Goal: Complete application form

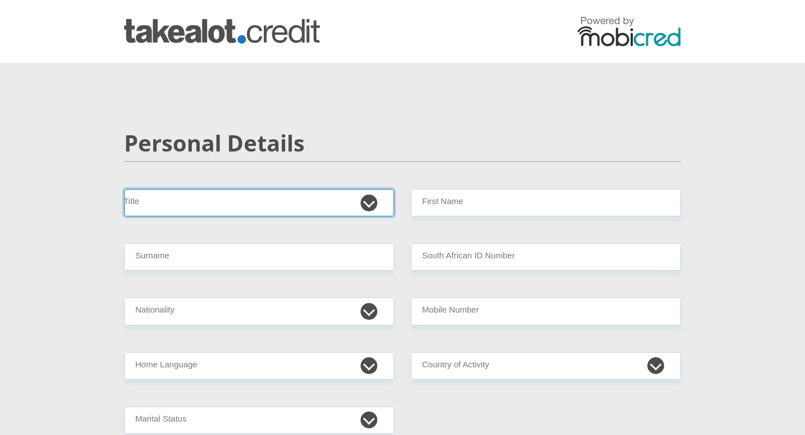
click at [286, 198] on select "Mr Ms Mrs Dr [PERSON_NAME]" at bounding box center [259, 202] width 270 height 27
select select "Ms"
click at [124, 189] on select "Mr Ms Mrs Dr [PERSON_NAME]" at bounding box center [259, 202] width 270 height 27
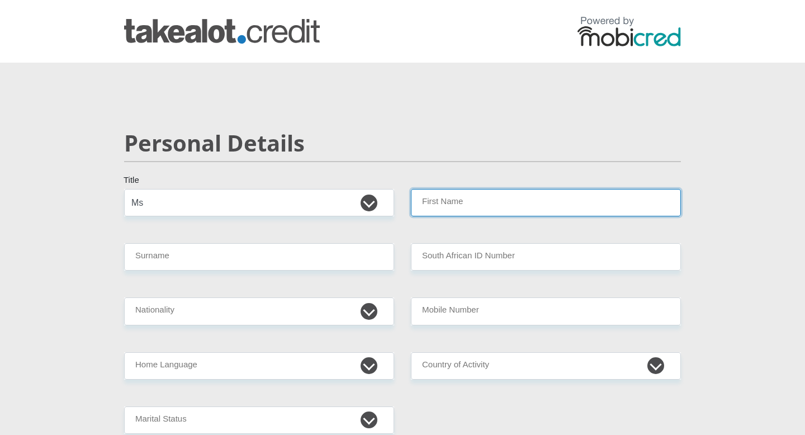
click at [472, 203] on input "First Name" at bounding box center [546, 202] width 270 height 27
type input "Benese"
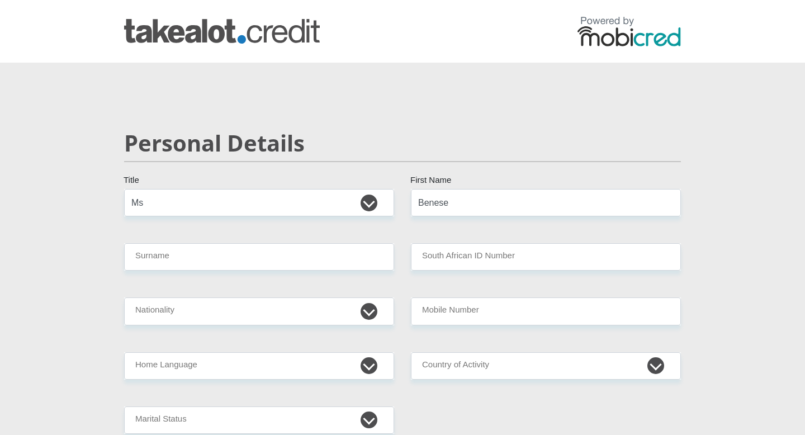
type input "[PERSON_NAME]"
select select "ZAF"
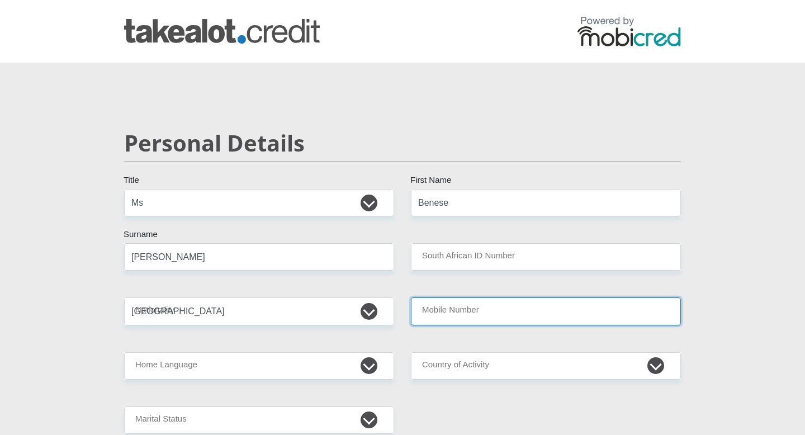
type input "0723128894"
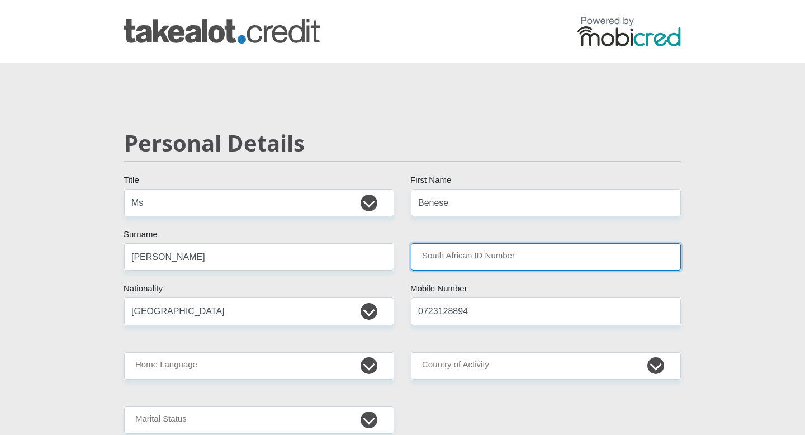
click at [440, 255] on input "South African ID Number" at bounding box center [546, 256] width 270 height 27
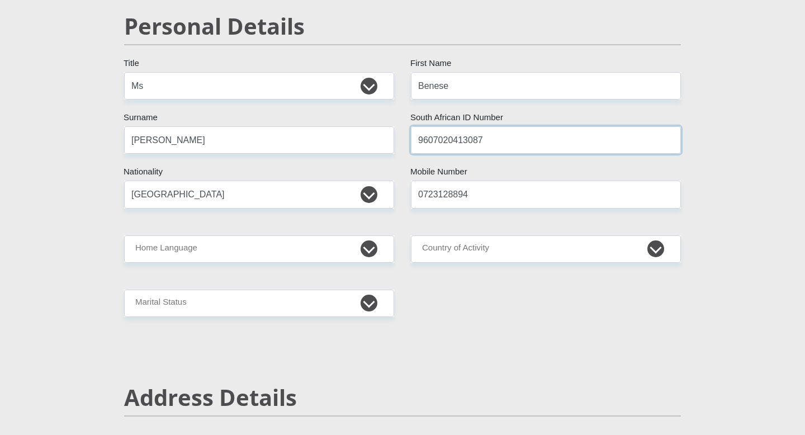
scroll to position [124, 0]
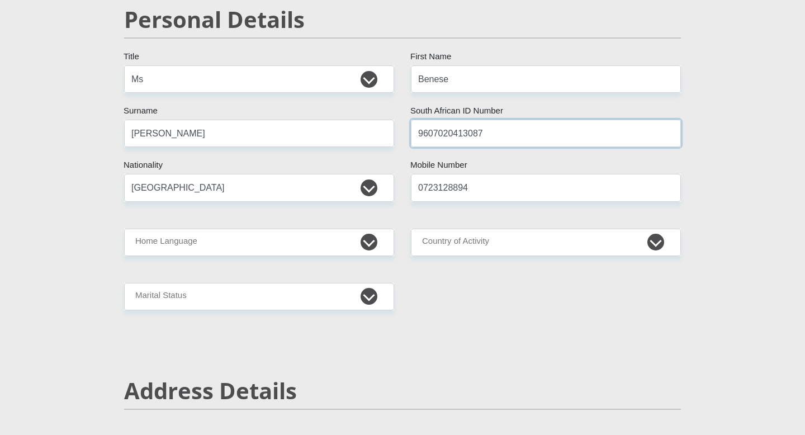
type input "9607020413087"
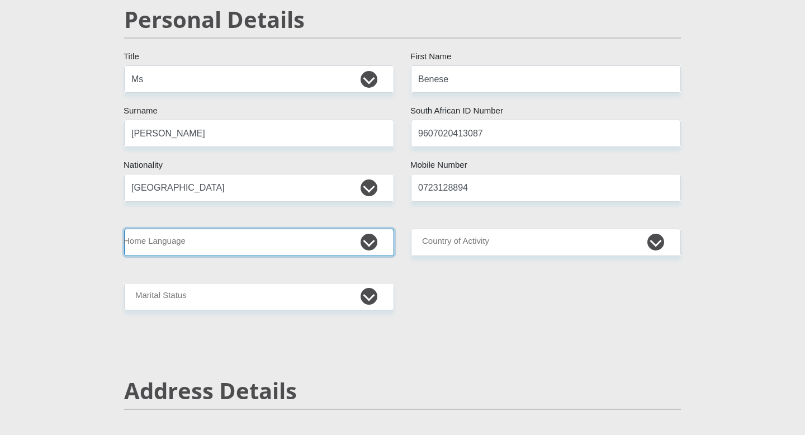
click at [247, 238] on select "Afrikaans English Sepedi South Ndebele Southern Sotho Swati Tsonga Tswana Venda…" at bounding box center [259, 242] width 270 height 27
select select "eng"
click at [124, 229] on select "Afrikaans English Sepedi South Ndebele Southern Sotho Swati Tsonga Tswana Venda…" at bounding box center [259, 242] width 270 height 27
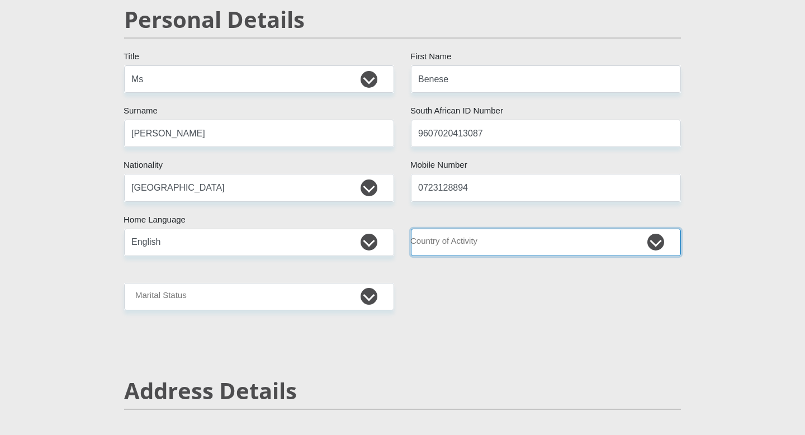
click at [461, 235] on select "[GEOGRAPHIC_DATA] [GEOGRAPHIC_DATA] [GEOGRAPHIC_DATA] [GEOGRAPHIC_DATA] [GEOGRA…" at bounding box center [546, 242] width 270 height 27
select select "ZAF"
click at [411, 229] on select "[GEOGRAPHIC_DATA] [GEOGRAPHIC_DATA] [GEOGRAPHIC_DATA] [GEOGRAPHIC_DATA] [GEOGRA…" at bounding box center [546, 242] width 270 height 27
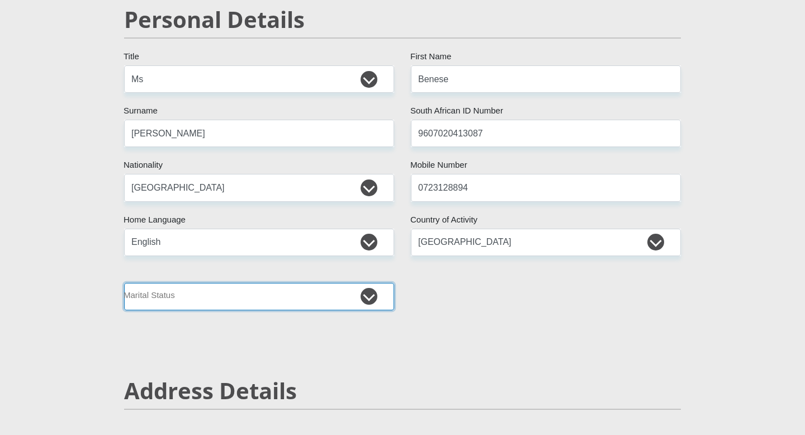
click at [186, 293] on select "Married ANC Single Divorced Widowed Married COP or Customary Law" at bounding box center [259, 296] width 270 height 27
select select "2"
click at [124, 283] on select "Married ANC Single Divorced Widowed Married COP or Customary Law" at bounding box center [259, 296] width 270 height 27
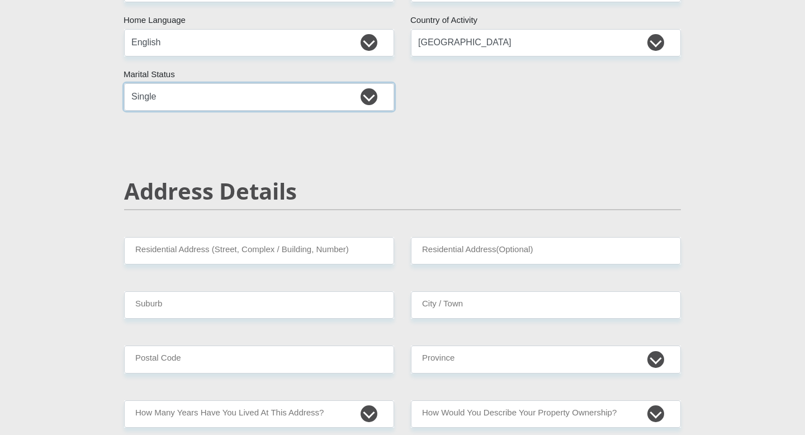
scroll to position [325, 0]
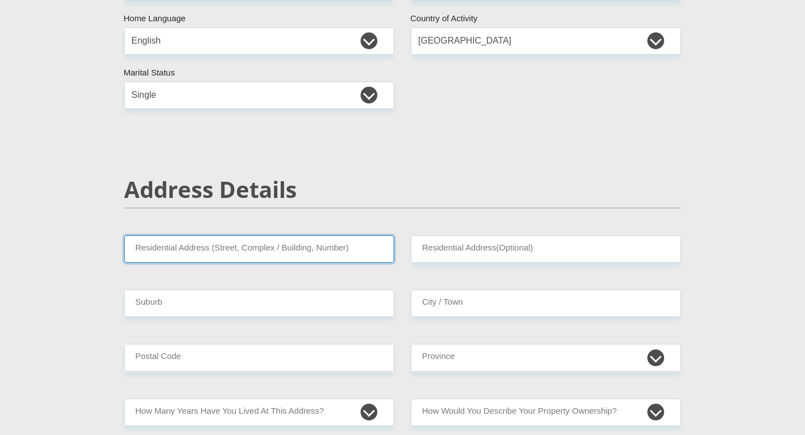
click at [217, 246] on input "Residential Address (Street, Complex / Building, Number)" at bounding box center [259, 248] width 270 height 27
type input "[STREET_ADDRESS][PERSON_NAME]"
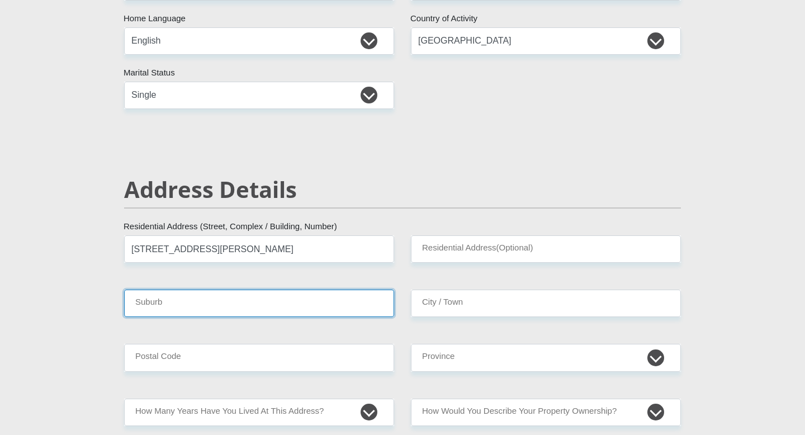
type input "Gauteng"
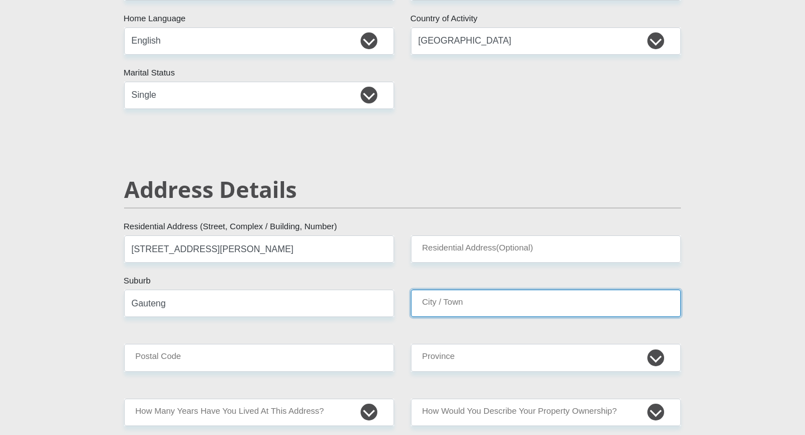
type input "Gauteng"
type input "2055"
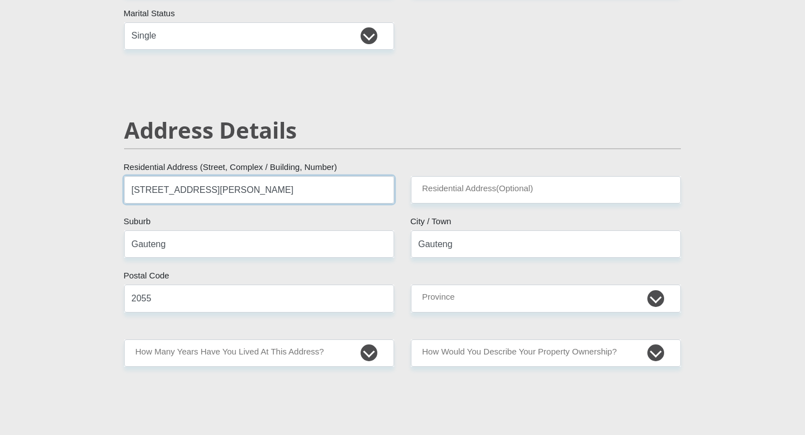
scroll to position [394, 0]
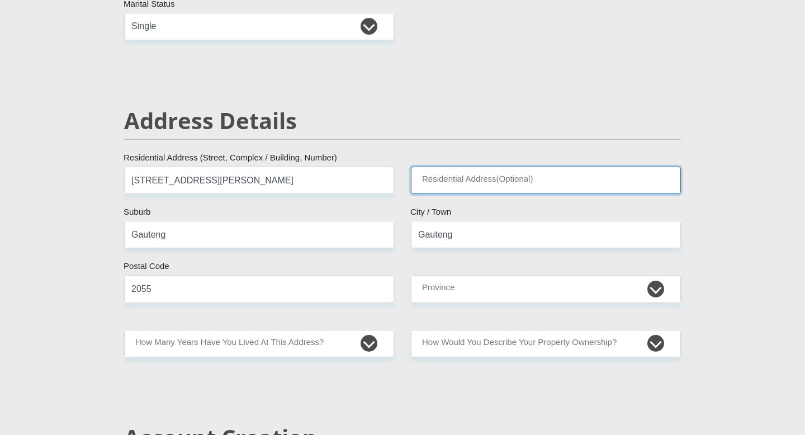
click at [466, 177] on input "Residential Address(Optional)" at bounding box center [546, 180] width 270 height 27
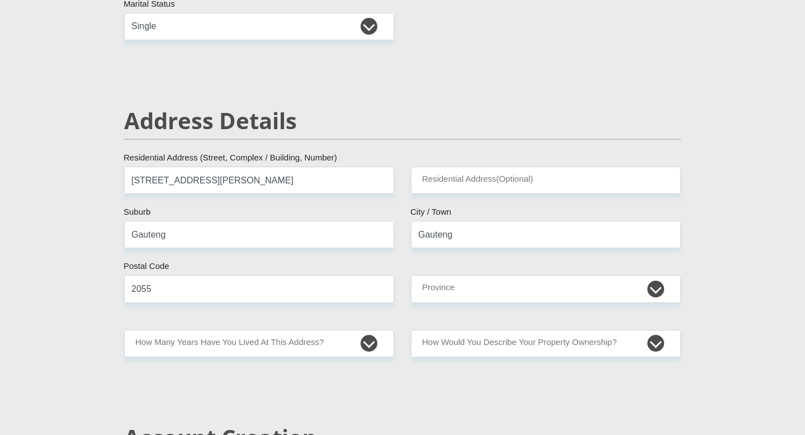
click at [466, 141] on div "Address Details" at bounding box center [403, 136] width 574 height 59
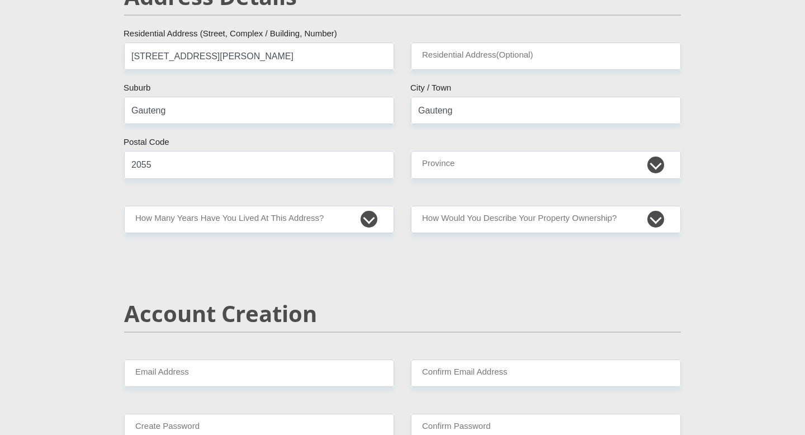
scroll to position [519, 0]
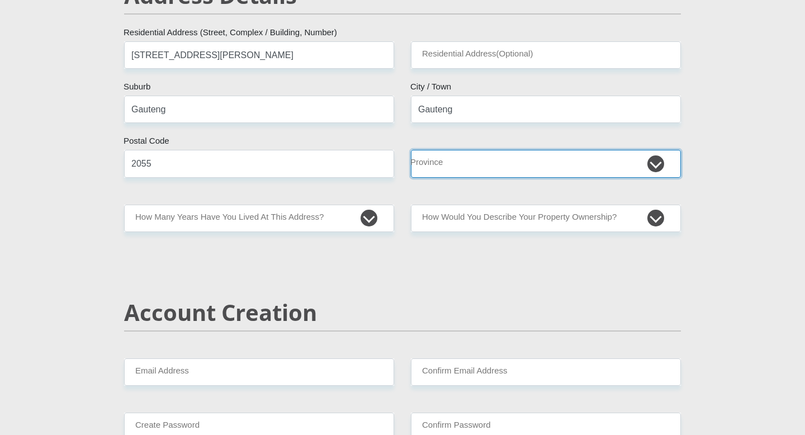
click at [471, 157] on select "Eastern Cape Free State [GEOGRAPHIC_DATA] [GEOGRAPHIC_DATA][DATE] [GEOGRAPHIC_D…" at bounding box center [546, 163] width 270 height 27
select select "Gauteng"
click at [411, 150] on select "Eastern Cape Free State [GEOGRAPHIC_DATA] [GEOGRAPHIC_DATA][DATE] [GEOGRAPHIC_D…" at bounding box center [546, 163] width 270 height 27
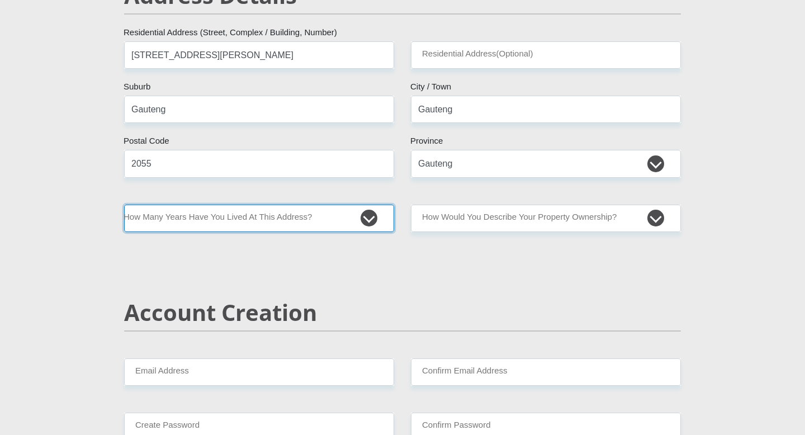
click at [262, 216] on select "less than 1 year 1-3 years 3-5 years 5+ years" at bounding box center [259, 218] width 270 height 27
select select "4"
click at [124, 205] on select "less than 1 year 1-3 years 3-5 years 5+ years" at bounding box center [259, 218] width 270 height 27
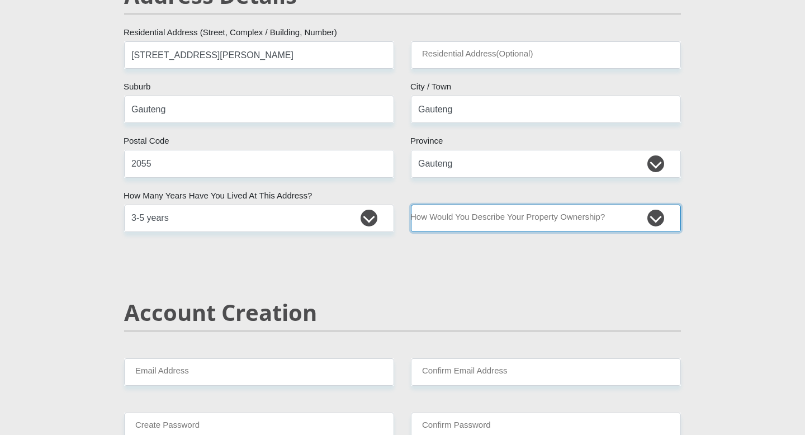
click at [488, 217] on select "Owned Rented Family Owned Company Dwelling" at bounding box center [546, 218] width 270 height 27
select select "Rented"
click at [411, 205] on select "Owned Rented Family Owned Company Dwelling" at bounding box center [546, 218] width 270 height 27
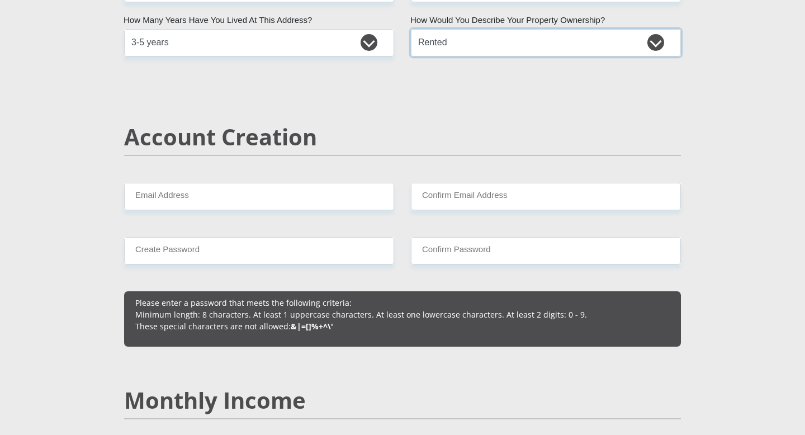
scroll to position [702, 0]
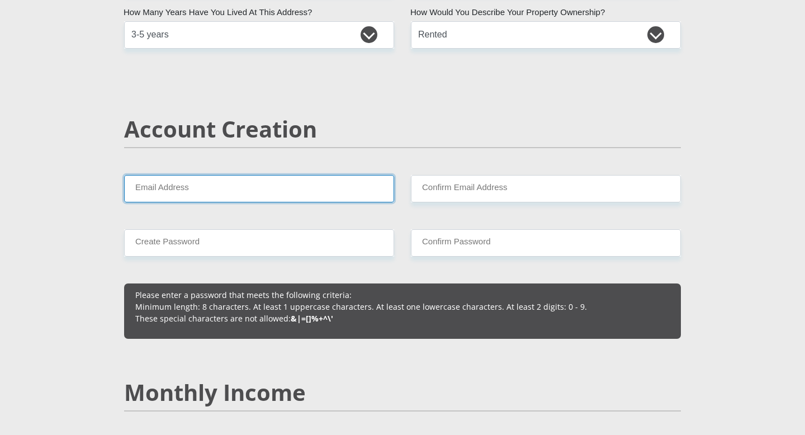
click at [253, 186] on input "Email Address" at bounding box center [259, 188] width 270 height 27
type input "[EMAIL_ADDRESS][DOMAIN_NAME]"
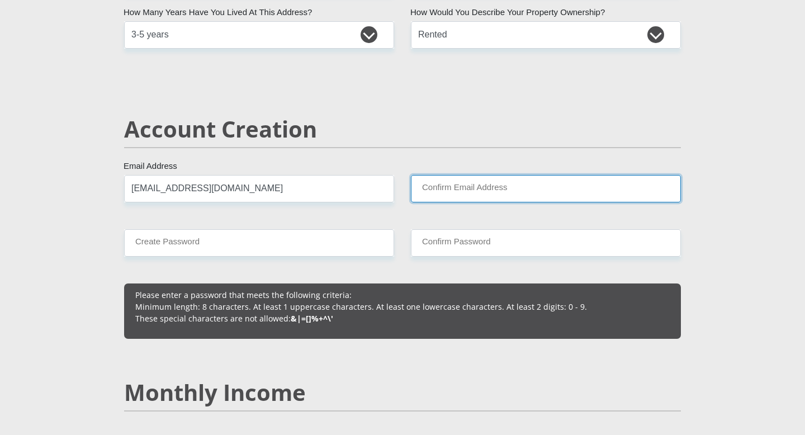
type input "[EMAIL_ADDRESS][DOMAIN_NAME]"
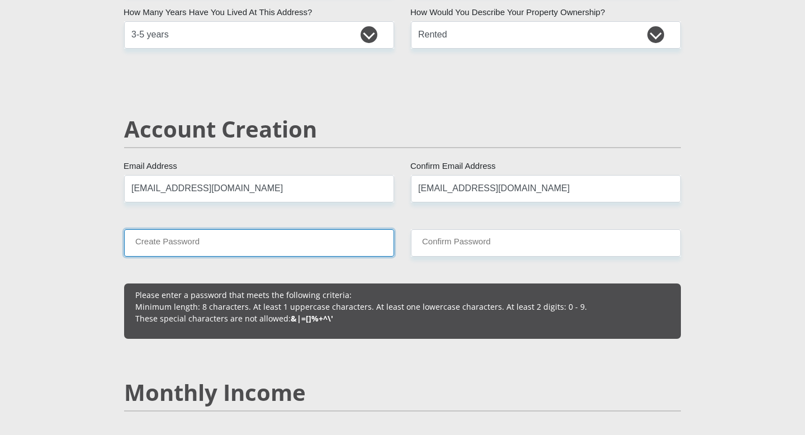
click at [264, 248] on input "Create Password" at bounding box center [259, 242] width 270 height 27
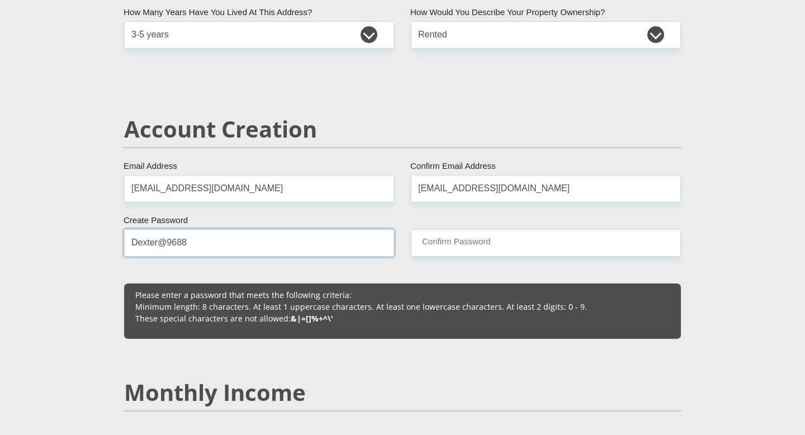
type input "Dexter@9688"
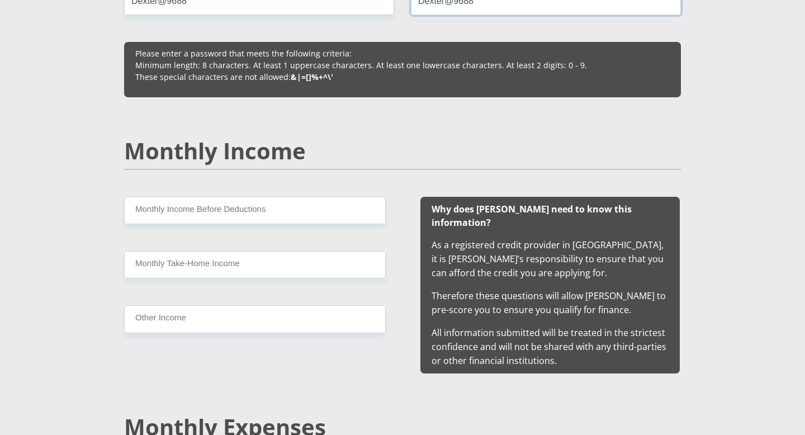
scroll to position [948, 0]
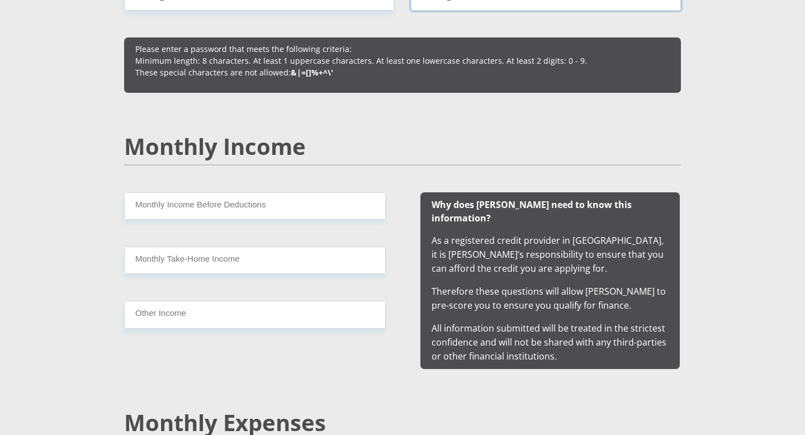
type input "Dexter@9688"
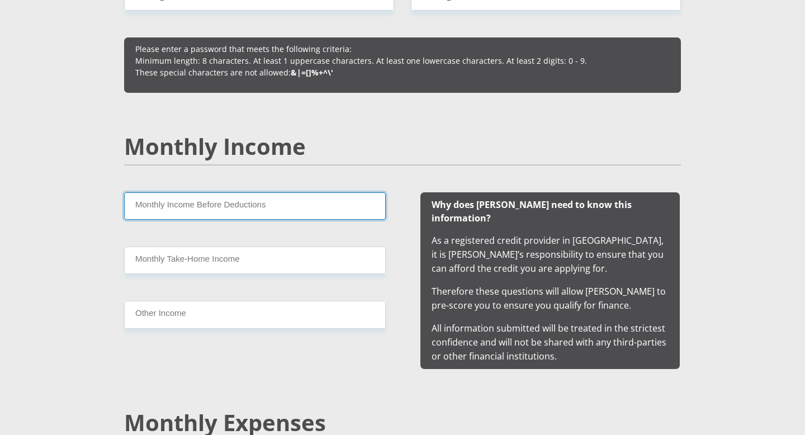
click at [259, 212] on input "Monthly Income Before Deductions" at bounding box center [255, 205] width 262 height 27
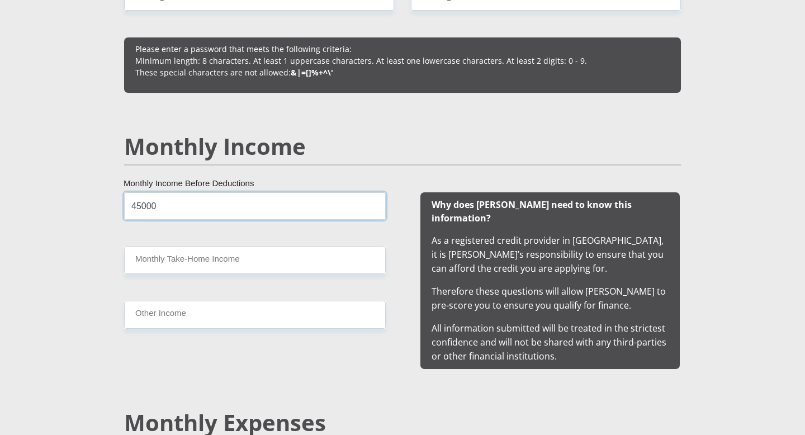
type input "45000"
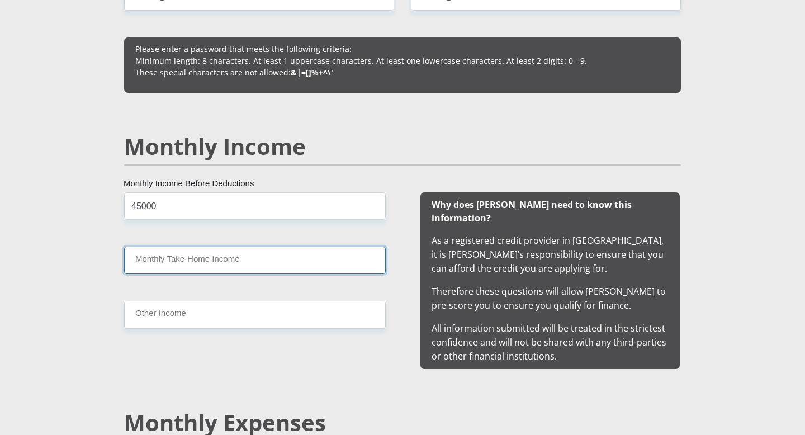
click at [255, 255] on input "Monthly Take-Home Income" at bounding box center [255, 260] width 262 height 27
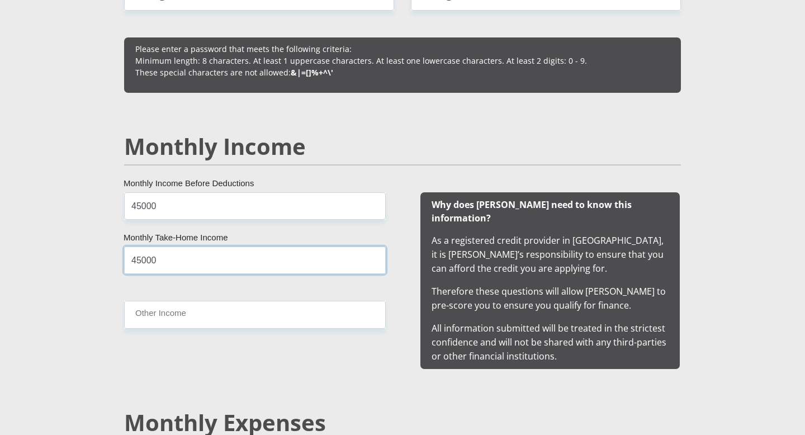
type input "45000"
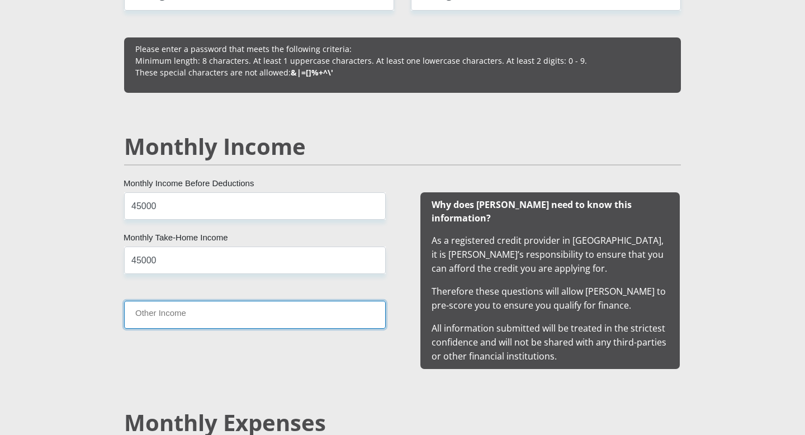
click at [211, 315] on input "Other Income" at bounding box center [255, 314] width 262 height 27
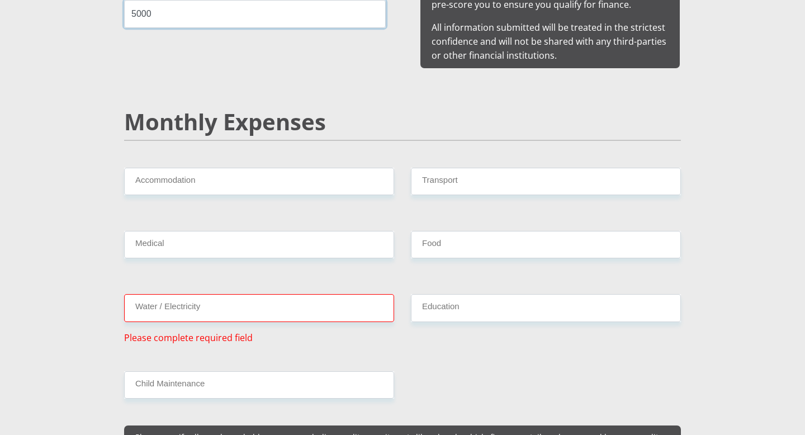
scroll to position [1250, 0]
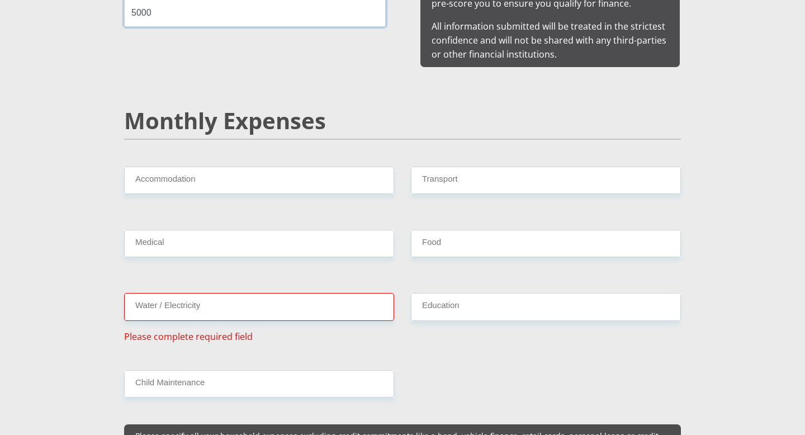
type input "5000"
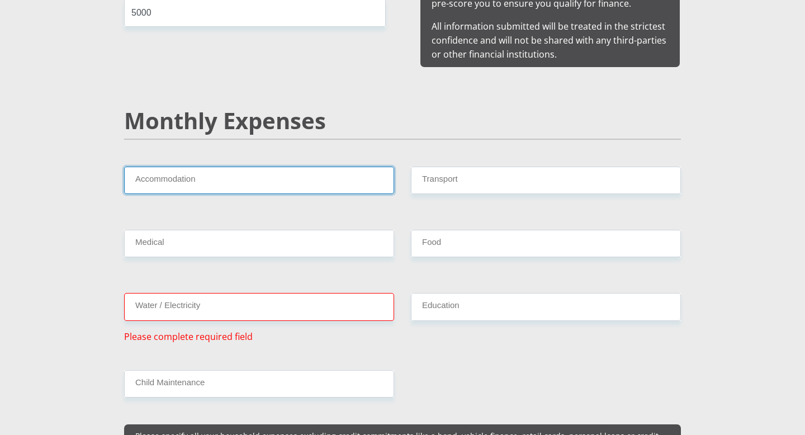
click at [282, 172] on input "Accommodation" at bounding box center [259, 180] width 270 height 27
type input "5"
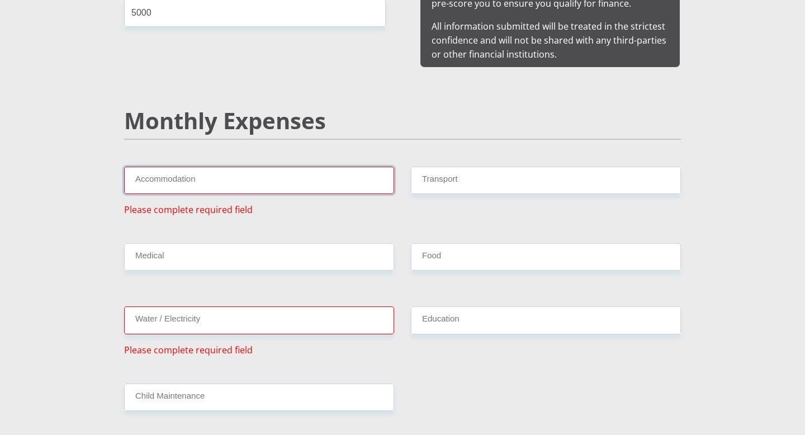
type input "5"
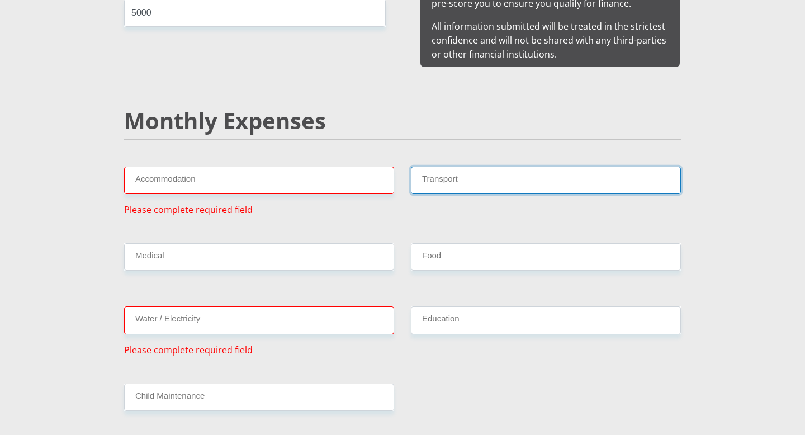
click at [484, 167] on input "Transport" at bounding box center [546, 180] width 270 height 27
type input "5"
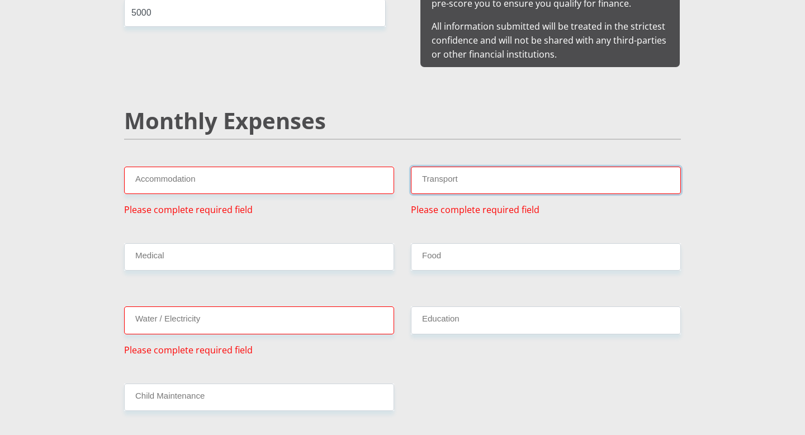
type input "3"
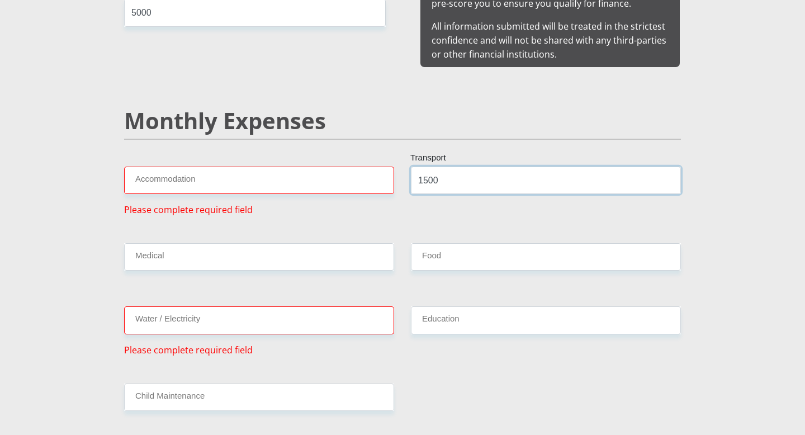
type input "1500"
click at [189, 167] on input "Accommodation" at bounding box center [259, 180] width 270 height 27
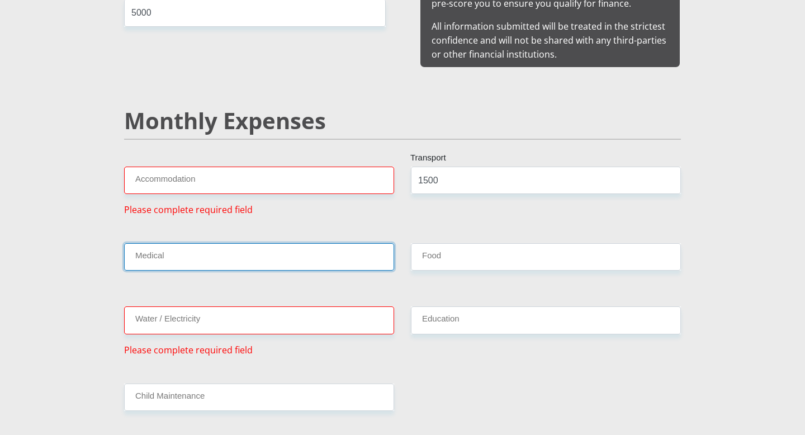
click at [206, 243] on input "Medical" at bounding box center [259, 256] width 270 height 27
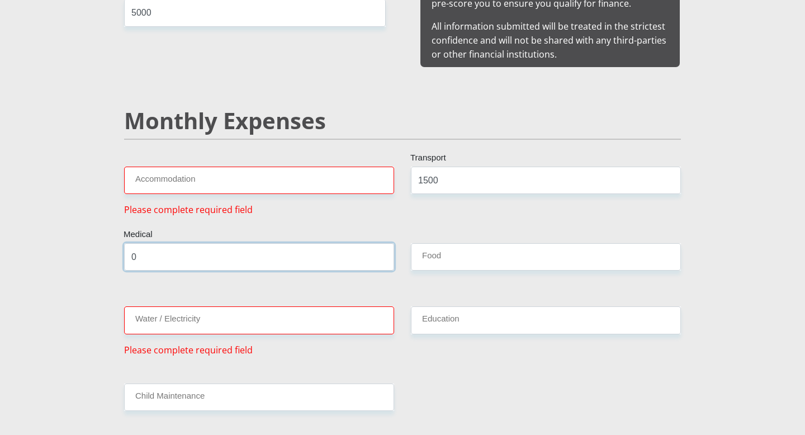
type input "0"
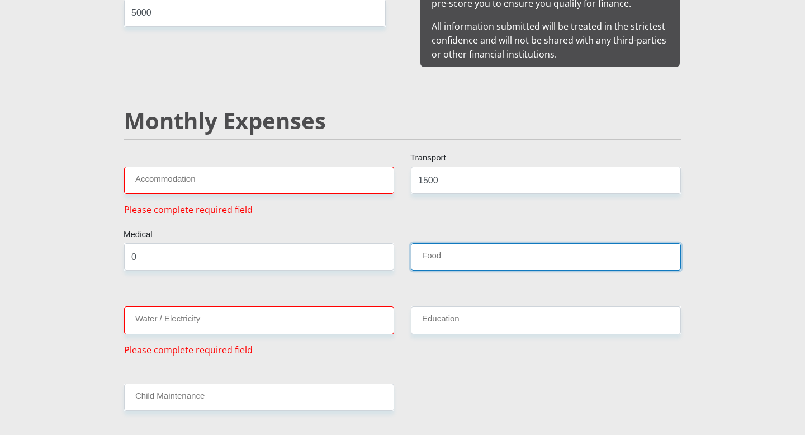
click at [425, 243] on input "Food" at bounding box center [546, 256] width 270 height 27
type input "2000"
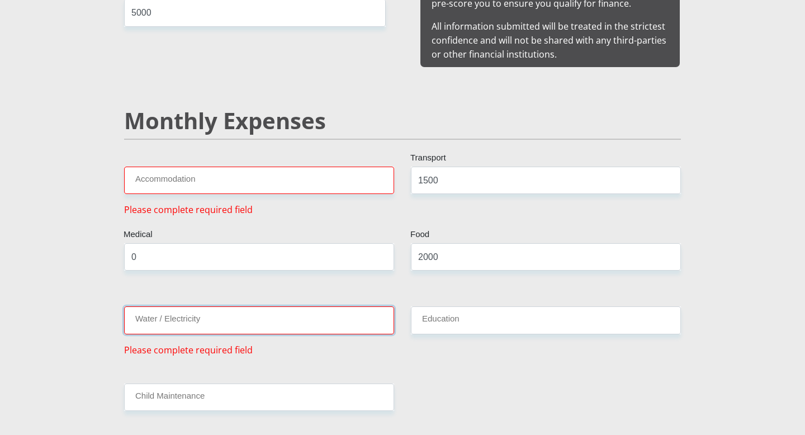
click at [270, 315] on input "Water / Electricity" at bounding box center [259, 319] width 270 height 27
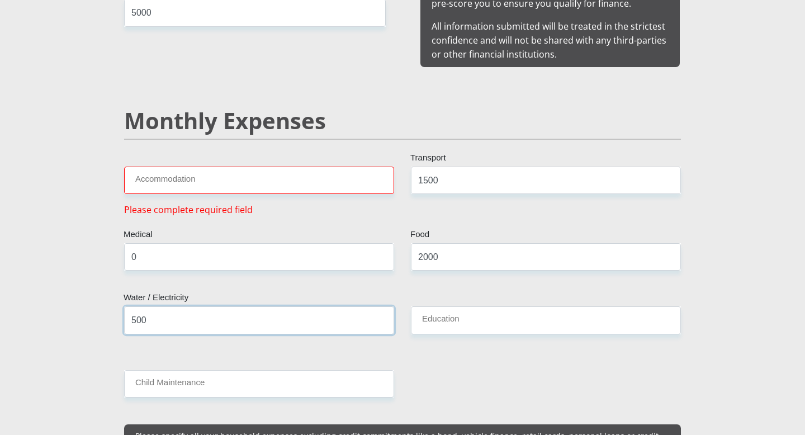
type input "500"
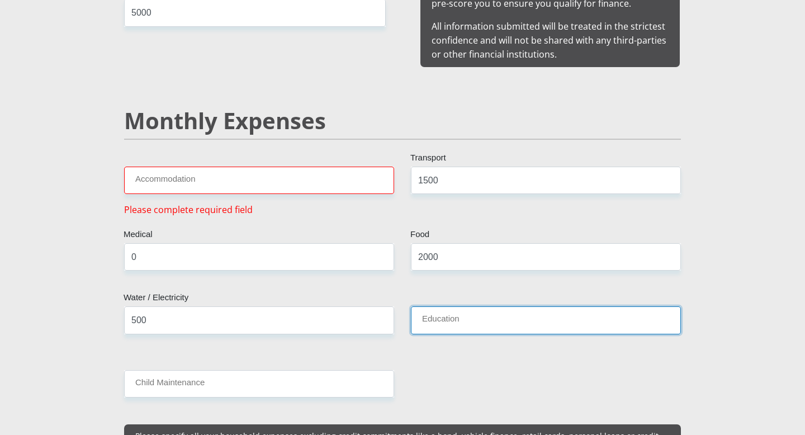
click at [443, 314] on input "Education" at bounding box center [546, 319] width 270 height 27
type input "0"
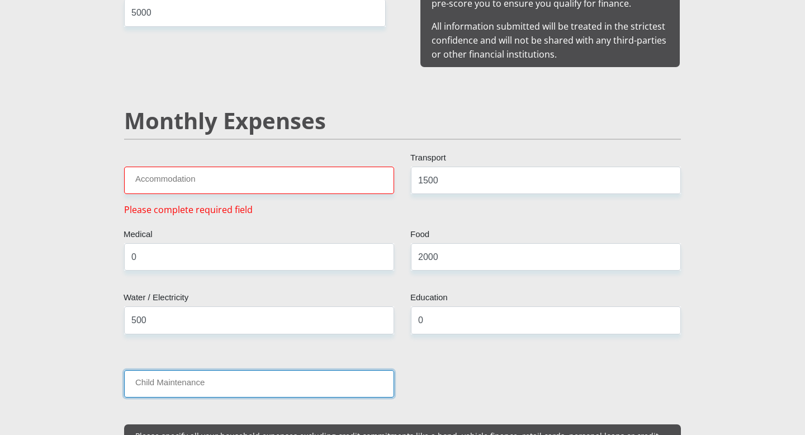
click at [234, 370] on input "Child Maintenance" at bounding box center [259, 383] width 270 height 27
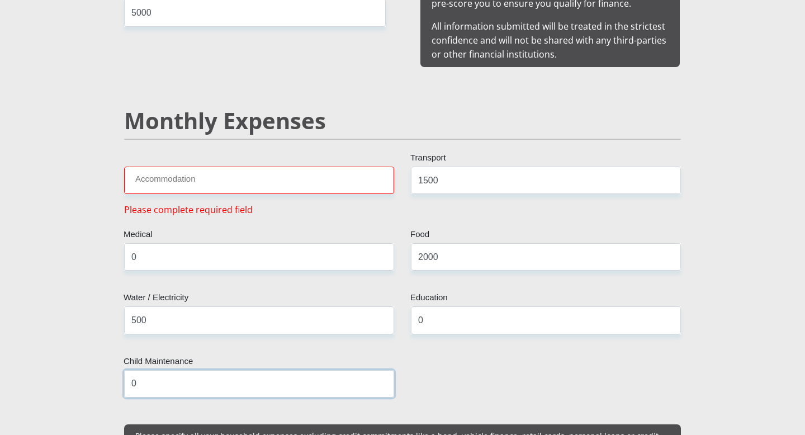
type input "0"
click at [168, 167] on input "Accommodation" at bounding box center [259, 180] width 270 height 27
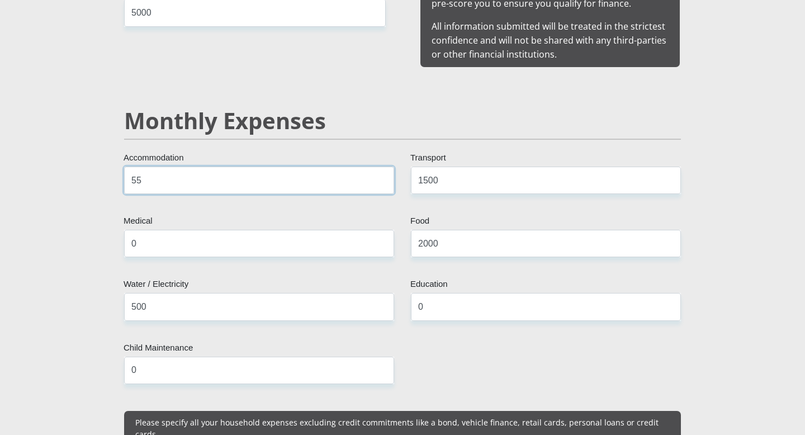
type input "5"
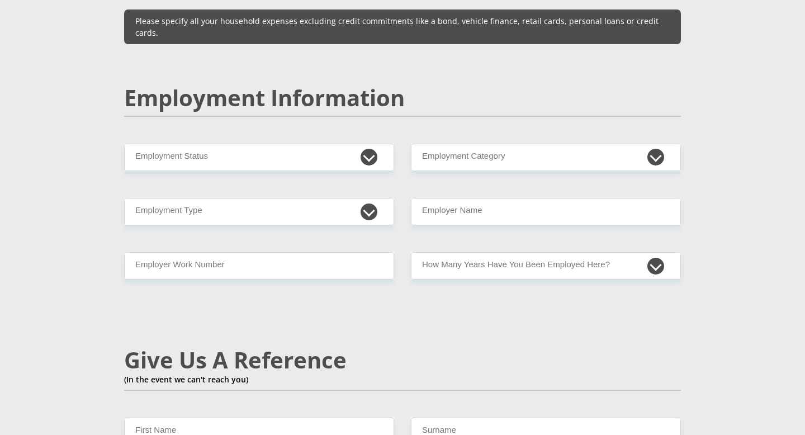
scroll to position [1654, 0]
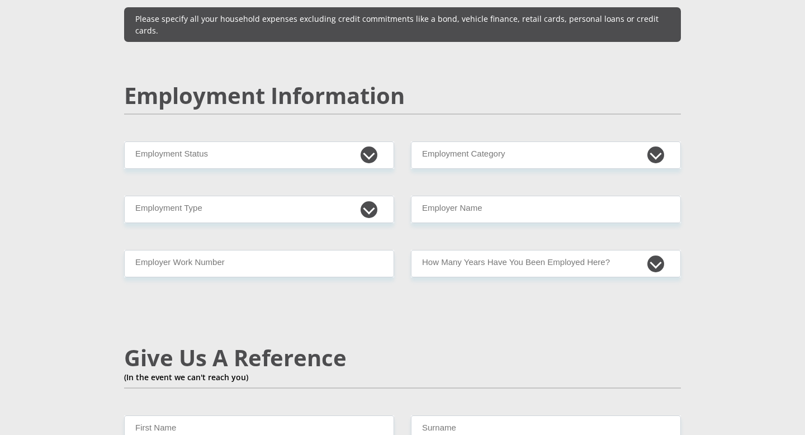
type input "5500"
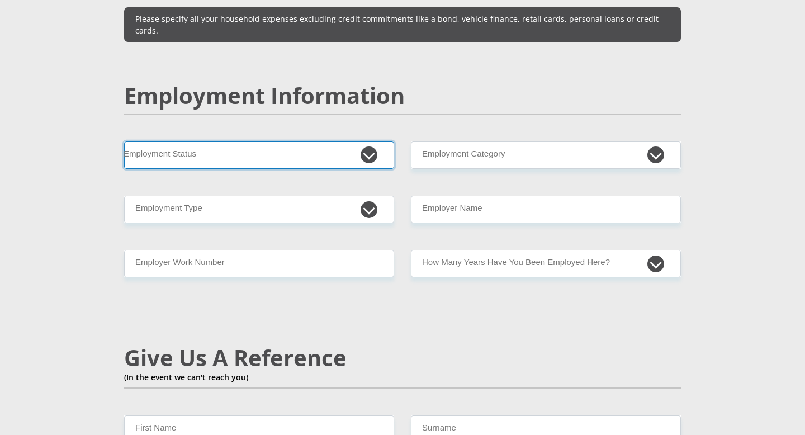
click at [207, 141] on select "Permanent/Full-time Part-time/Casual [DEMOGRAPHIC_DATA] Worker Self-Employed Ho…" at bounding box center [259, 154] width 270 height 27
select select "4"
click at [124, 141] on select "Permanent/Full-time Part-time/Casual [DEMOGRAPHIC_DATA] Worker Self-Employed Ho…" at bounding box center [259, 154] width 270 height 27
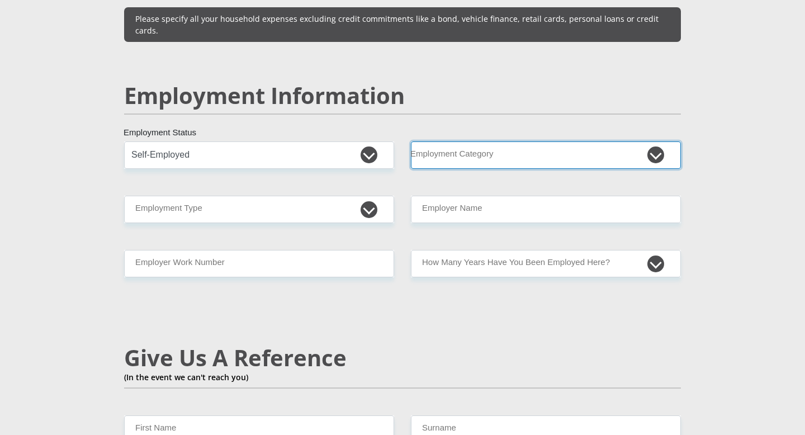
click at [481, 141] on select "AGRICULTURE ALCOHOL & TOBACCO CONSTRUCTION MATERIALS METALLURGY EQUIPMENT FOR R…" at bounding box center [546, 154] width 270 height 27
select select "6"
click at [411, 141] on select "AGRICULTURE ALCOHOL & TOBACCO CONSTRUCTION MATERIALS METALLURGY EQUIPMENT FOR R…" at bounding box center [546, 154] width 270 height 27
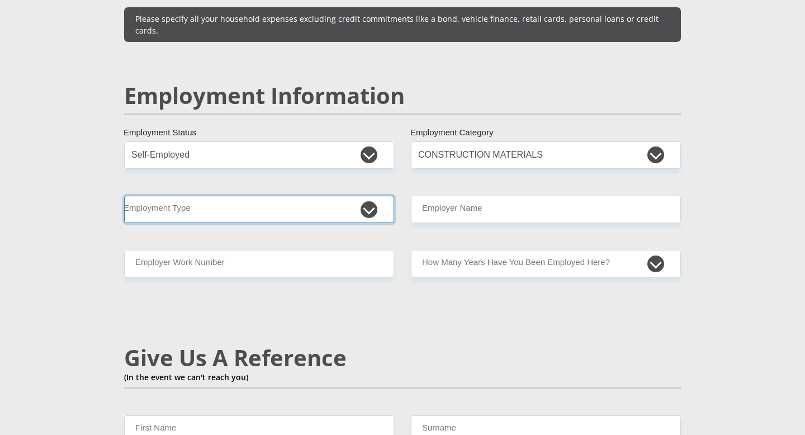
click at [228, 196] on select "College/Lecturer Craft Seller Creative Driver Executive Farmer Forces - Non Com…" at bounding box center [259, 209] width 270 height 27
select select "Executive"
click at [124, 196] on select "College/Lecturer Craft Seller Creative Driver Executive Farmer Forces - Non Com…" at bounding box center [259, 209] width 270 height 27
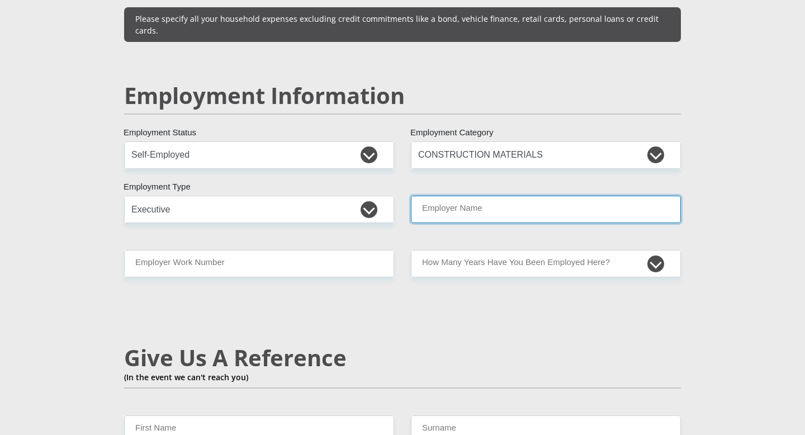
click at [468, 196] on input "Employer Name" at bounding box center [546, 209] width 270 height 27
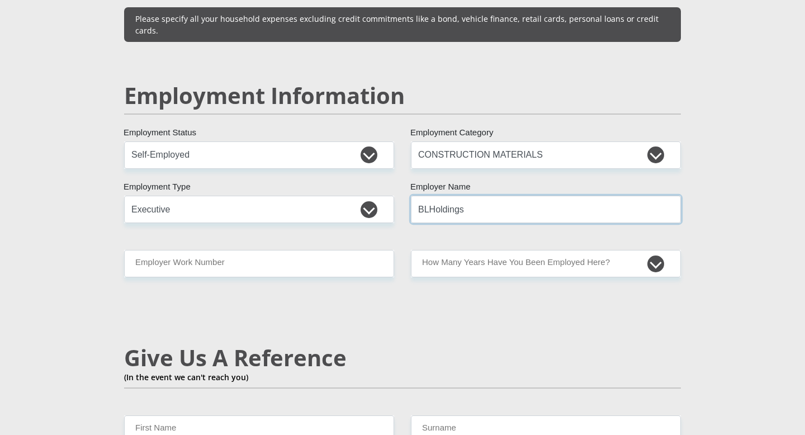
click at [430, 196] on input "BLHoldings" at bounding box center [546, 209] width 270 height 27
type input "BLHoldings"
click at [277, 250] on input "Employer Work Number" at bounding box center [259, 263] width 270 height 27
type input "0723128894"
type input "Benese"
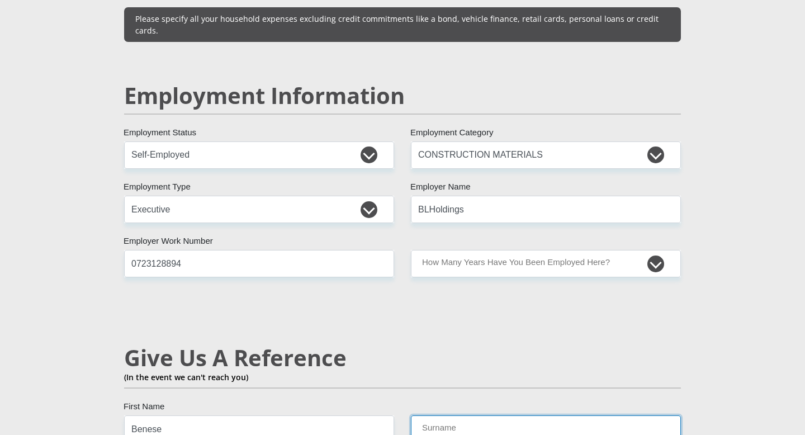
type input "[PERSON_NAME]"
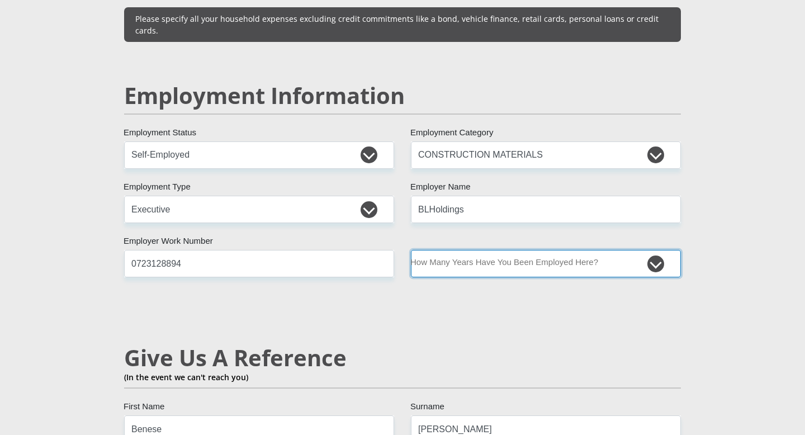
click at [513, 250] on select "less than 1 year 1-3 years 3-5 years 5+ years" at bounding box center [546, 263] width 270 height 27
select select "60"
click at [411, 250] on select "less than 1 year 1-3 years 3-5 years 5+ years" at bounding box center [546, 263] width 270 height 27
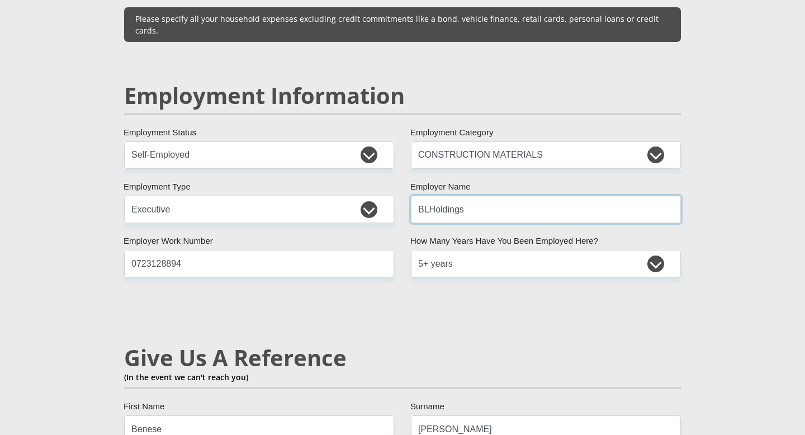
drag, startPoint x: 482, startPoint y: 189, endPoint x: 401, endPoint y: 182, distance: 81.4
click at [403, 196] on div "BLHoldings Employer Name" at bounding box center [546, 209] width 287 height 27
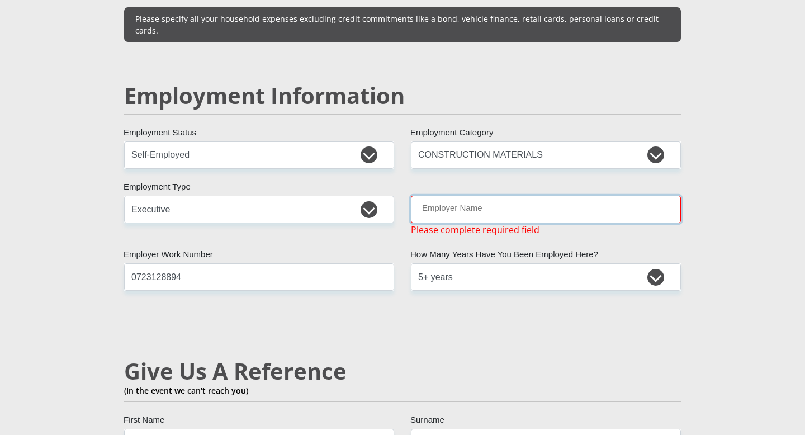
type input "X"
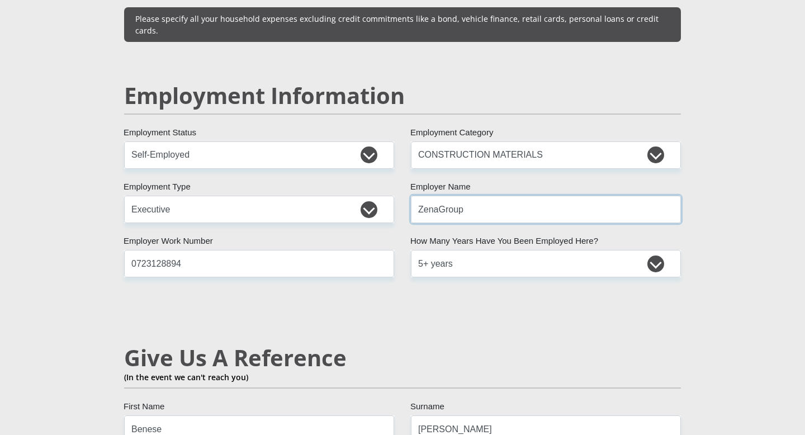
click at [438, 196] on input "ZenaGroup" at bounding box center [546, 209] width 270 height 27
type input "ZenaGroup"
click at [390, 285] on div "Mr Ms Mrs Dr [PERSON_NAME] Title Benese First Name [PERSON_NAME] Surname 960702…" at bounding box center [403, 129] width 574 height 3189
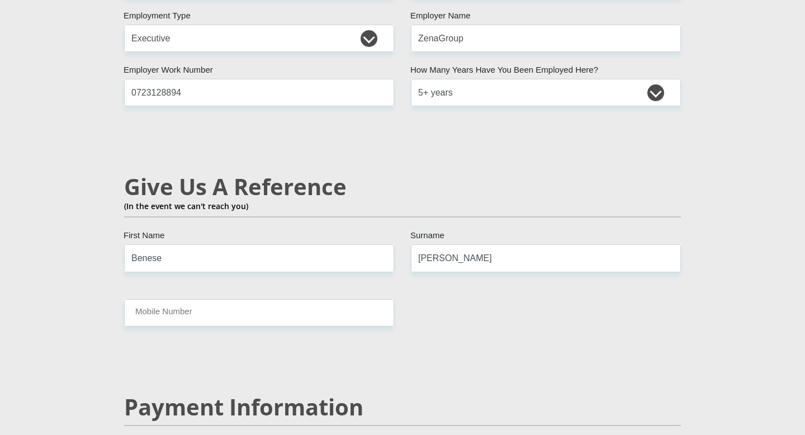
scroll to position [1830, 0]
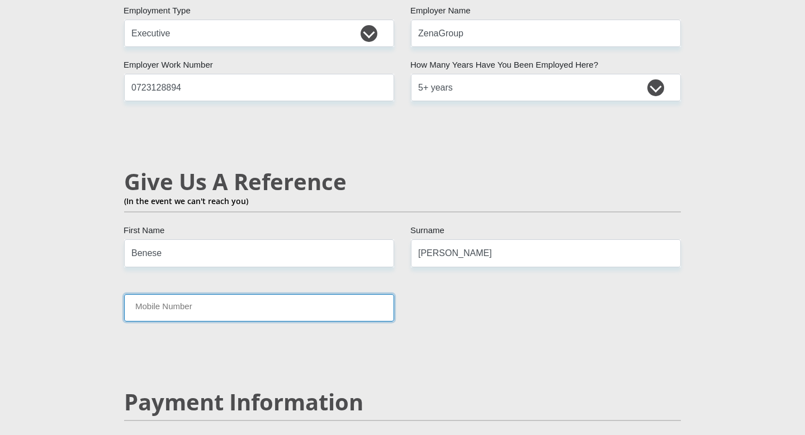
click at [329, 294] on input "Mobile Number" at bounding box center [259, 307] width 270 height 27
type input "0723128894"
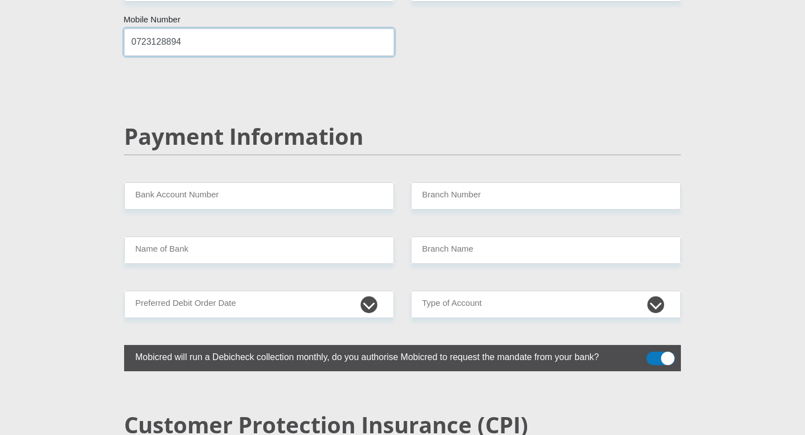
scroll to position [2093, 0]
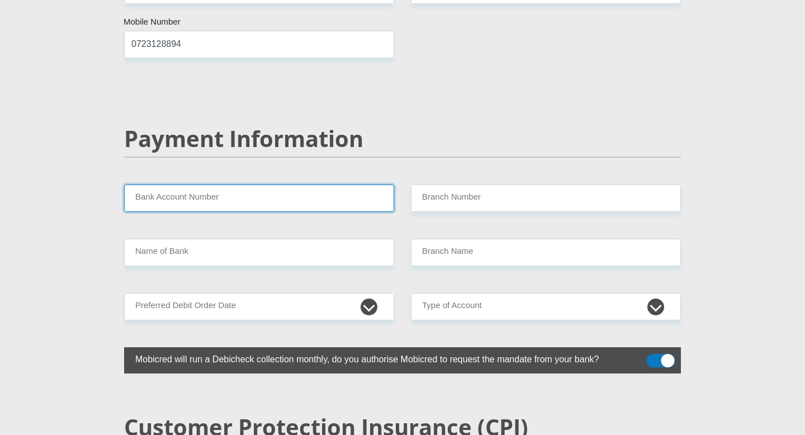
click at [310, 184] on input "Bank Account Number" at bounding box center [259, 197] width 270 height 27
type input "n"
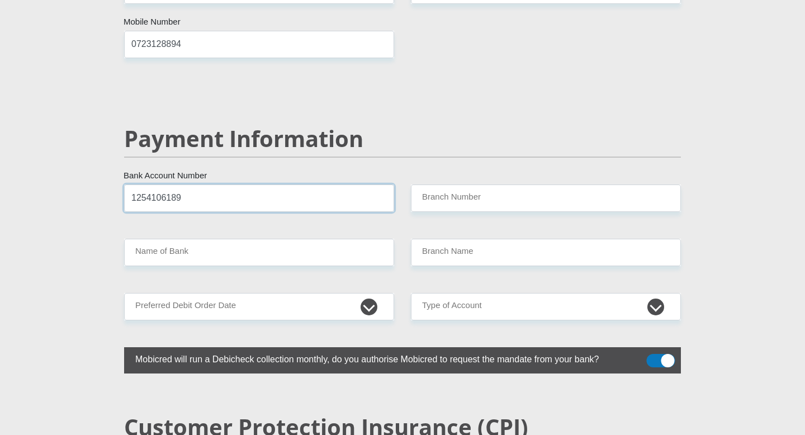
type input "1254106189"
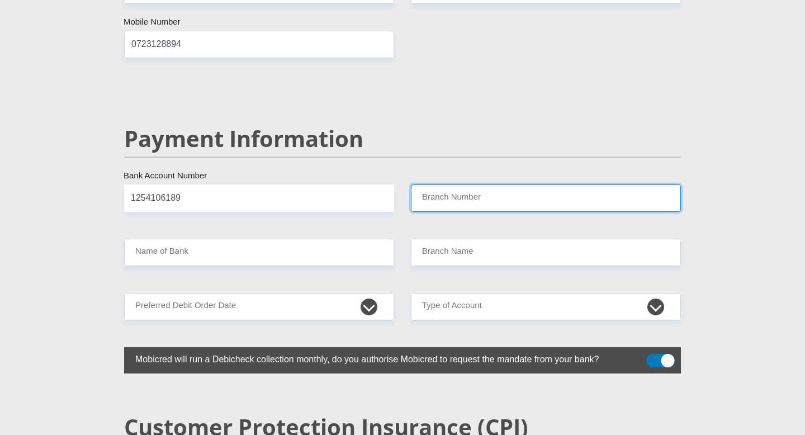
click at [497, 184] on input "Branch Number" at bounding box center [546, 197] width 270 height 27
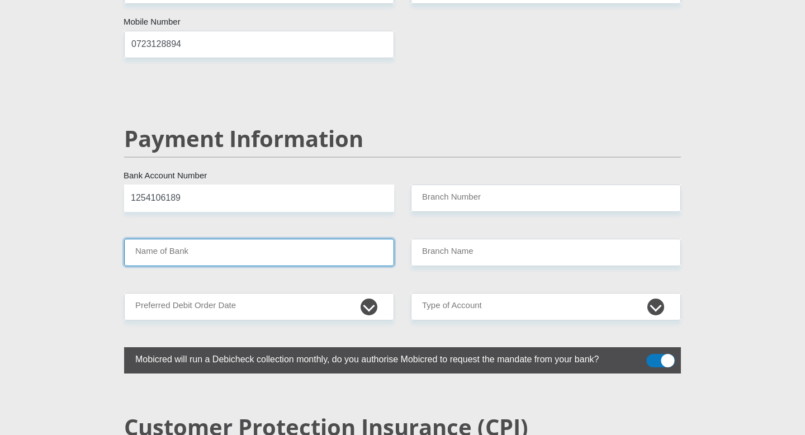
click at [204, 239] on input "Name of Bank" at bounding box center [259, 252] width 270 height 27
click at [600, 125] on h2 "Payment Information" at bounding box center [402, 138] width 557 height 27
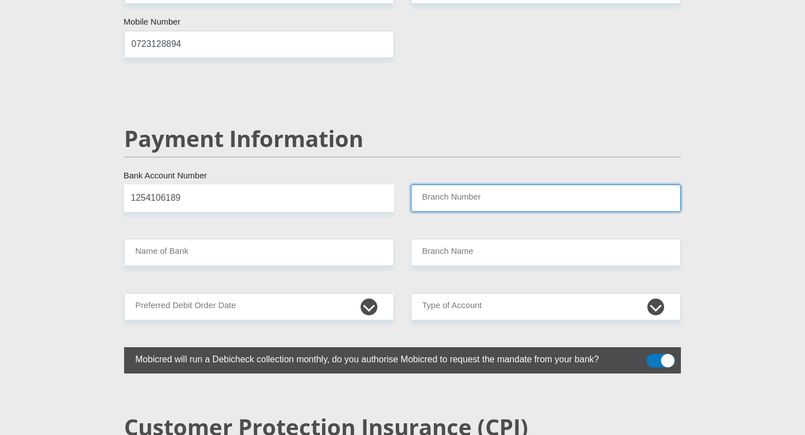
click at [434, 184] on input "Branch Number" at bounding box center [546, 197] width 270 height 27
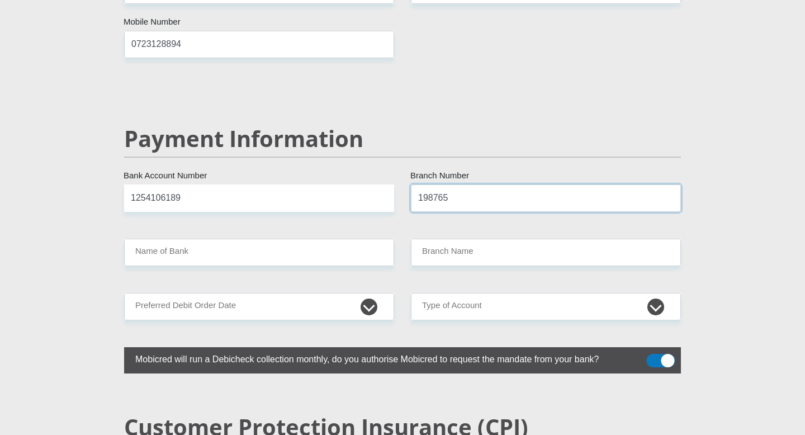
type input "198765"
type input "NEDBANK"
type input "NEDBANK [GEOGRAPHIC_DATA]"
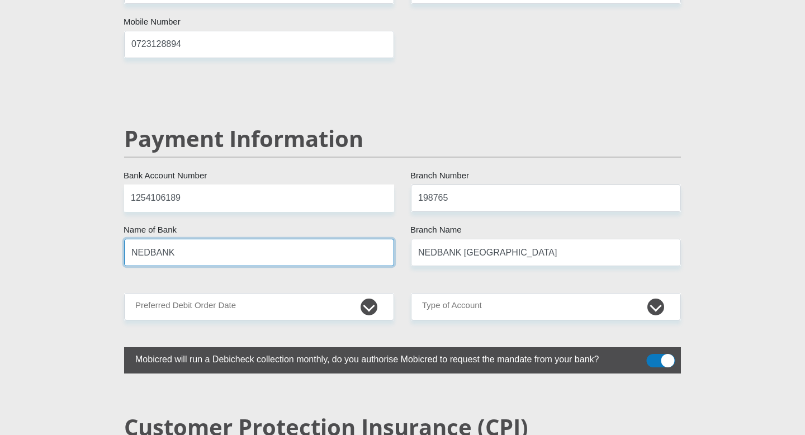
click at [211, 239] on input "NEDBANK" at bounding box center [259, 252] width 270 height 27
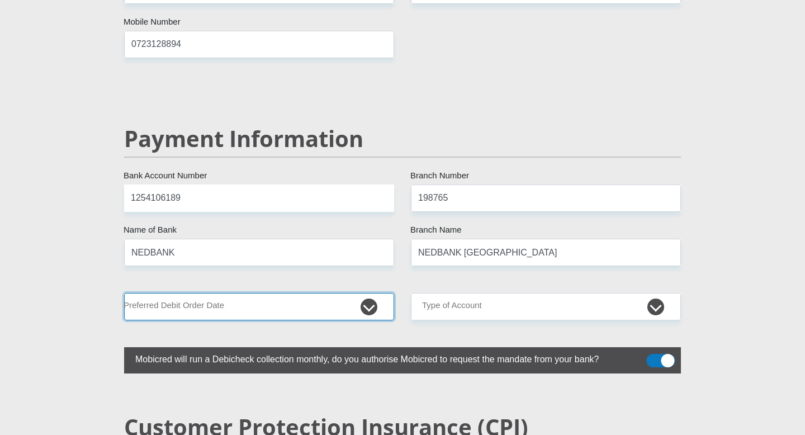
click at [244, 293] on select "1st 2nd 3rd 4th 5th 7th 18th 19th 20th 21st 22nd 23rd 24th 25th 26th 27th 28th …" at bounding box center [259, 306] width 270 height 27
select select "1"
click at [124, 293] on select "1st 2nd 3rd 4th 5th 7th 18th 19th 20th 21st 22nd 23rd 24th 25th 26th 27th 28th …" at bounding box center [259, 306] width 270 height 27
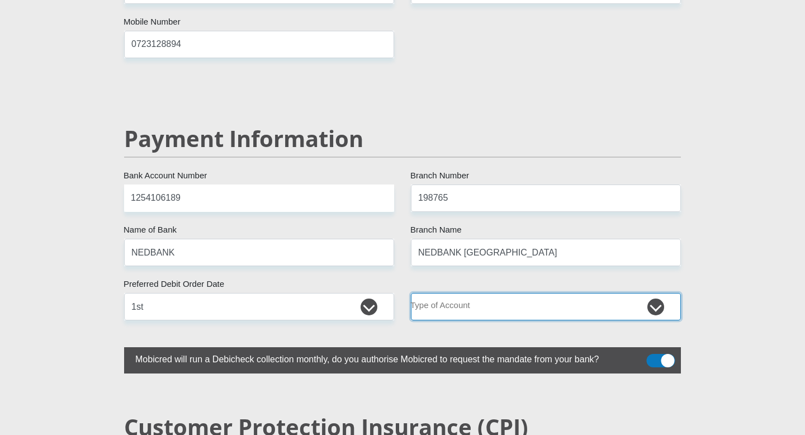
click at [469, 293] on select "Cheque Savings" at bounding box center [546, 306] width 270 height 27
click at [411, 293] on select "Cheque Savings" at bounding box center [546, 306] width 270 height 27
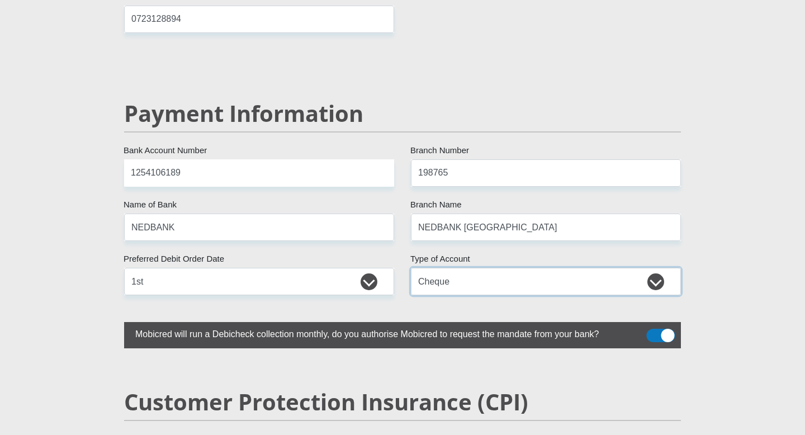
scroll to position [2119, 0]
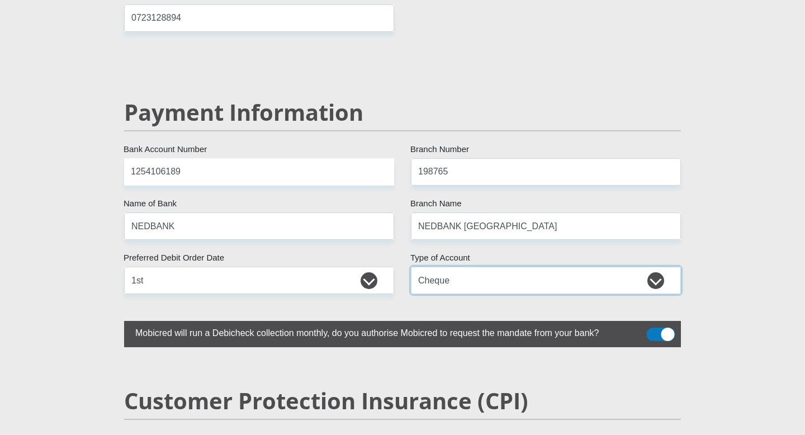
click at [481, 267] on select "Cheque Savings" at bounding box center [546, 280] width 270 height 27
click at [411, 267] on select "Cheque Savings" at bounding box center [546, 280] width 270 height 27
click at [565, 267] on select "Cheque Savings" at bounding box center [546, 280] width 270 height 27
select select "CUR"
click at [411, 267] on select "Cheque Savings" at bounding box center [546, 280] width 270 height 27
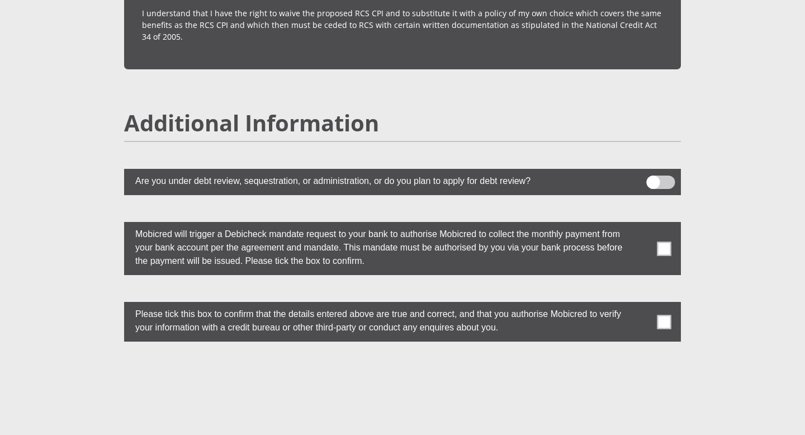
scroll to position [2968, 0]
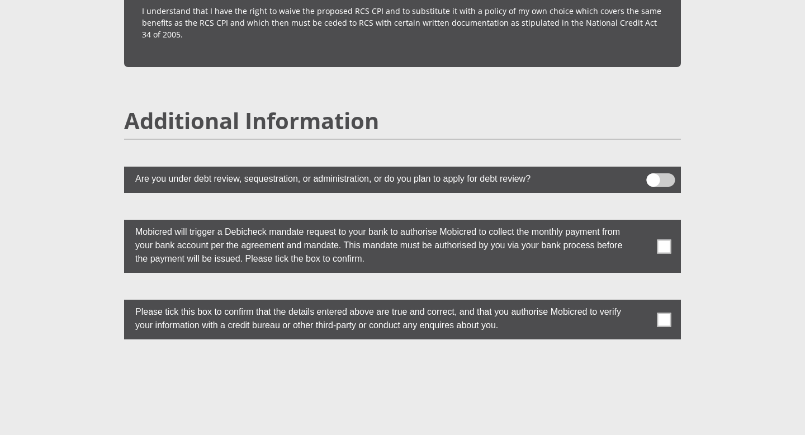
click at [668, 239] on span at bounding box center [664, 246] width 14 height 14
click at [642, 223] on input "checkbox" at bounding box center [642, 223] width 0 height 0
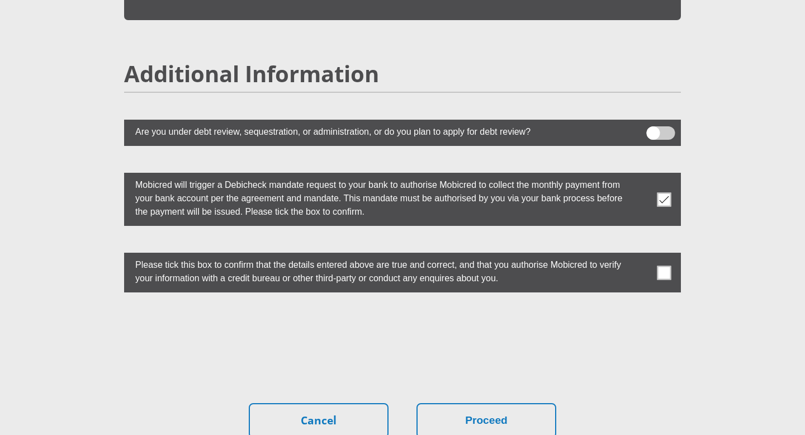
scroll to position [3017, 0]
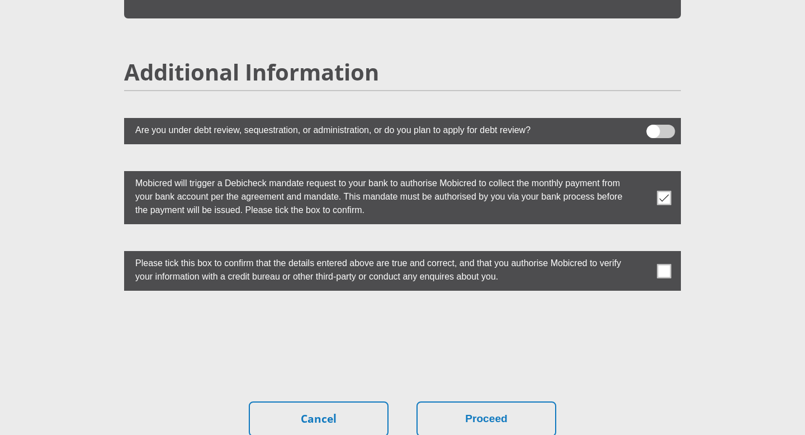
click at [667, 264] on span at bounding box center [664, 271] width 14 height 14
click at [642, 254] on input "checkbox" at bounding box center [642, 254] width 0 height 0
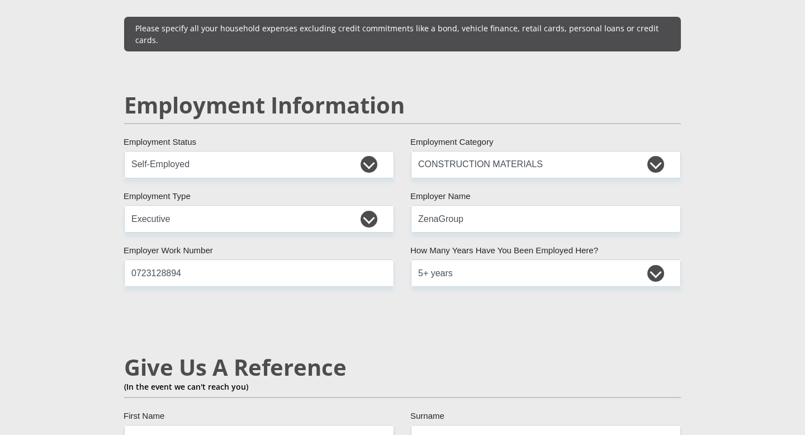
scroll to position [1645, 0]
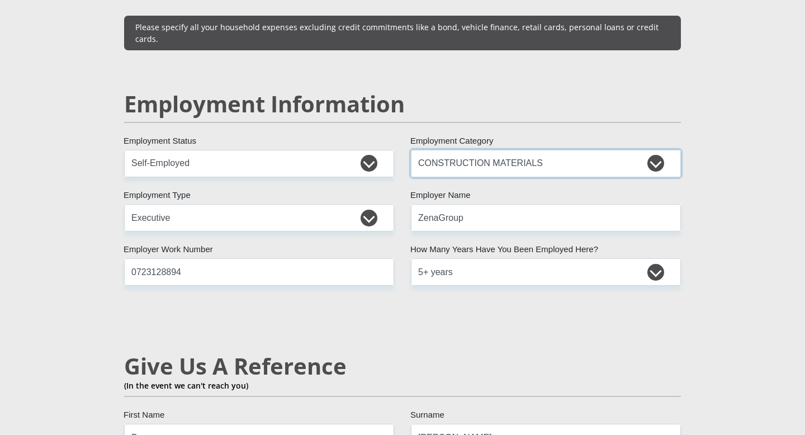
click at [657, 150] on select "AGRICULTURE ALCOHOL & TOBACCO CONSTRUCTION MATERIALS METALLURGY EQUIPMENT FOR R…" at bounding box center [546, 163] width 270 height 27
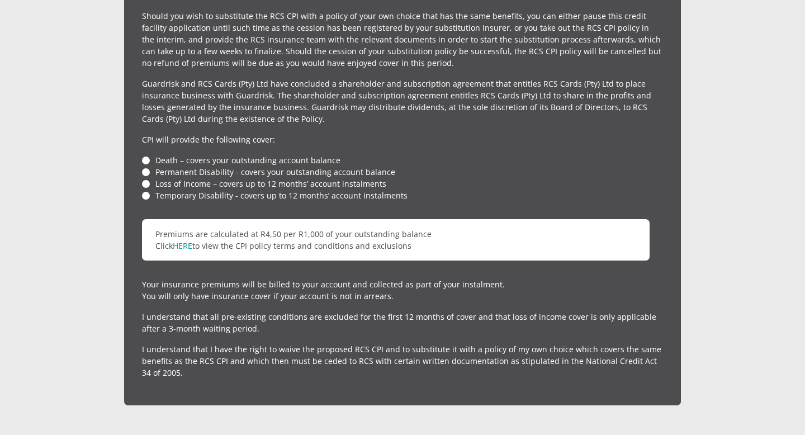
scroll to position [3124, 0]
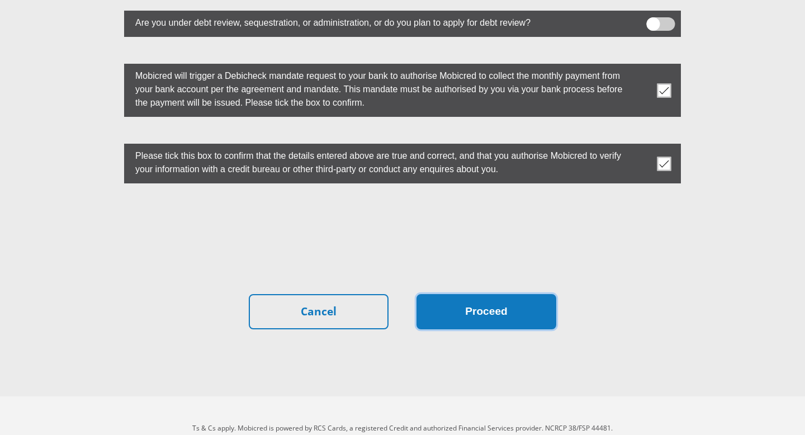
click at [504, 294] on button "Proceed" at bounding box center [486, 311] width 140 height 35
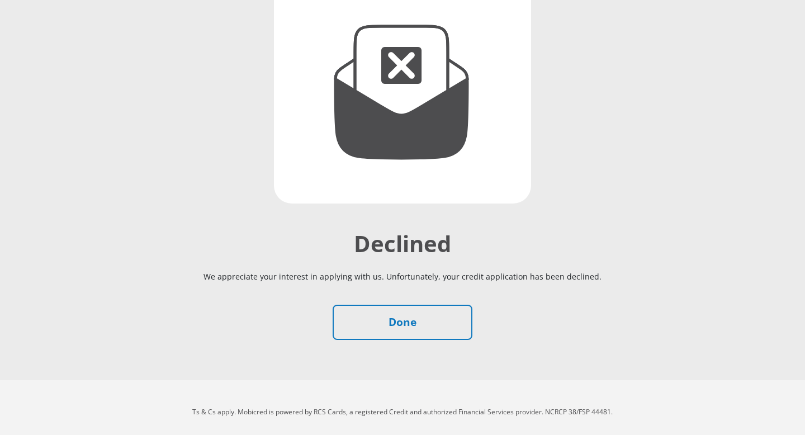
scroll to position [152, 0]
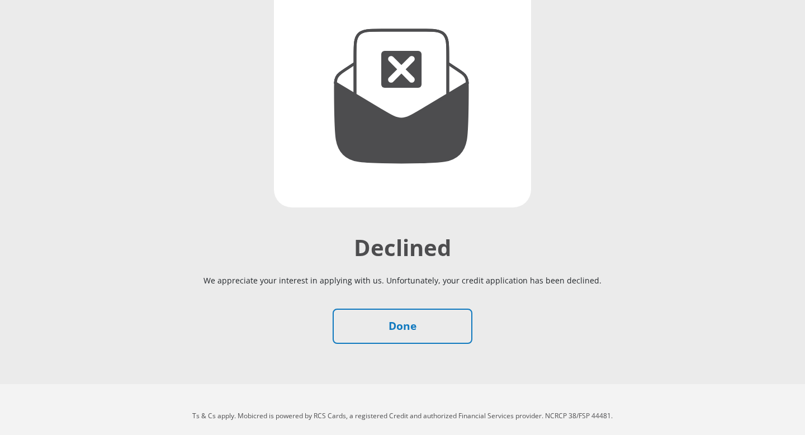
click at [387, 307] on div "Declined We appreciate your interest in applying with us. Unfortunately, your c…" at bounding box center [402, 289] width 637 height 110
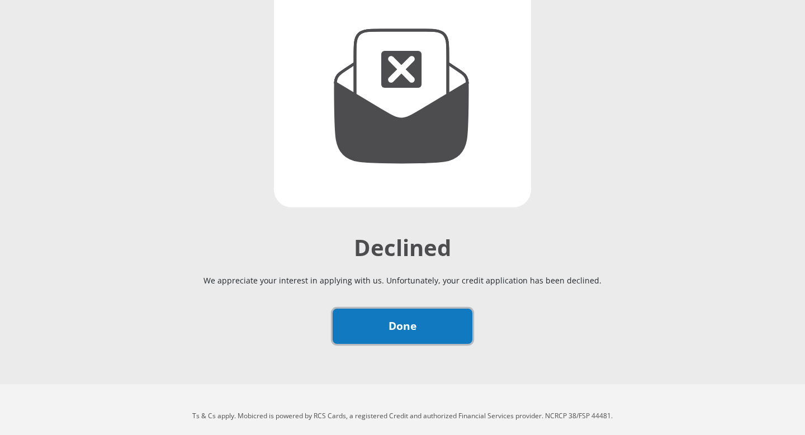
click at [387, 323] on link "Done" at bounding box center [403, 326] width 140 height 35
